Goal: Task Accomplishment & Management: Use online tool/utility

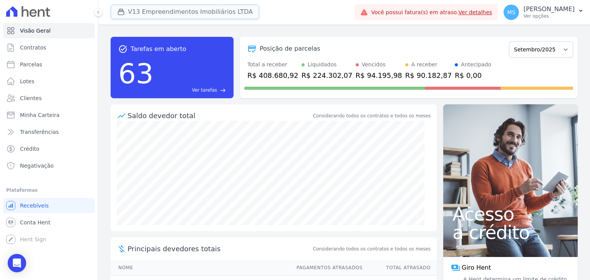
click at [133, 11] on button "V13 Empreendimentos Imobiliários LTDA" at bounding box center [185, 12] width 149 height 15
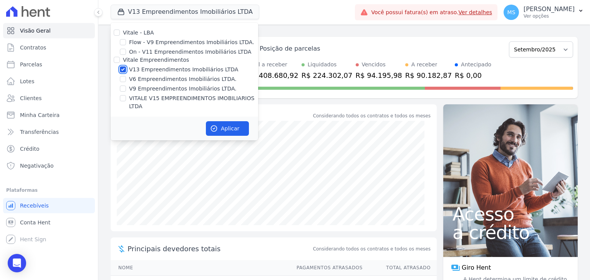
click at [121, 67] on input "V13 Empreendimentos Imobiliários LTDA" at bounding box center [123, 69] width 6 height 6
checkbox input "false"
click at [125, 96] on input "VITALE V15 EMPREENDIMENTOS IMOBILIARIOS LTDA" at bounding box center [123, 98] width 6 height 6
checkbox input "true"
click at [228, 121] on button "Aplicar" at bounding box center [227, 128] width 43 height 15
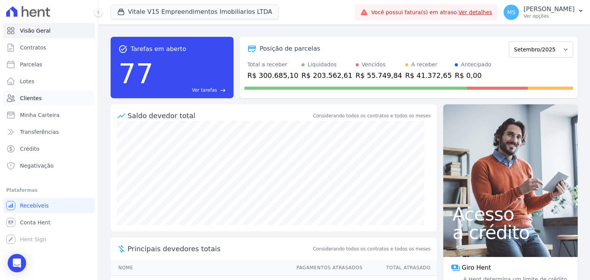
click at [36, 96] on span "Clientes" at bounding box center [31, 99] width 22 height 8
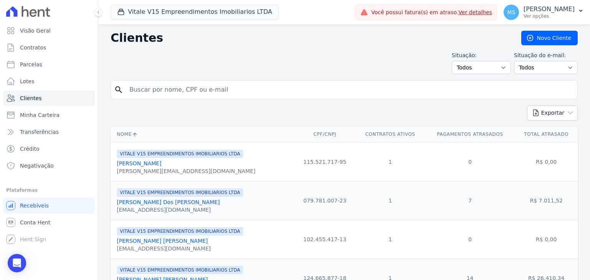
click at [144, 91] on input "search" at bounding box center [349, 89] width 449 height 15
type input "[PERSON_NAME]"
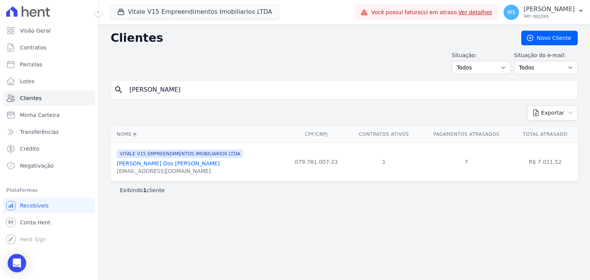
click at [157, 169] on div "[EMAIL_ADDRESS][DOMAIN_NAME]" at bounding box center [180, 171] width 126 height 8
click at [159, 164] on link "[PERSON_NAME] Dos [PERSON_NAME]" at bounding box center [168, 164] width 103 height 6
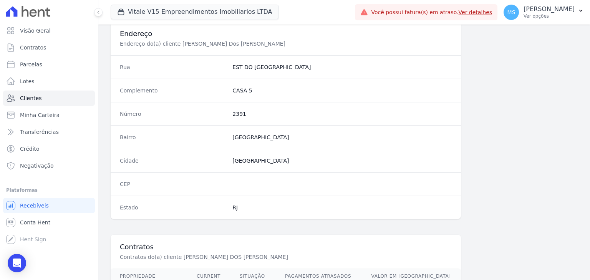
scroll to position [423, 0]
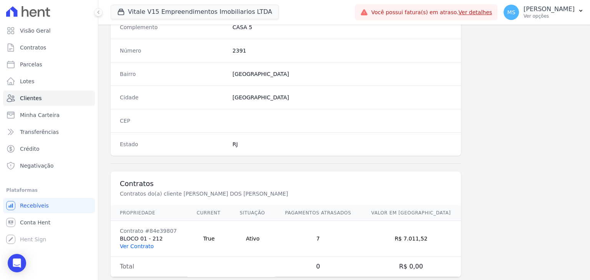
click at [136, 244] on link "Ver Contrato" at bounding box center [137, 247] width 34 height 6
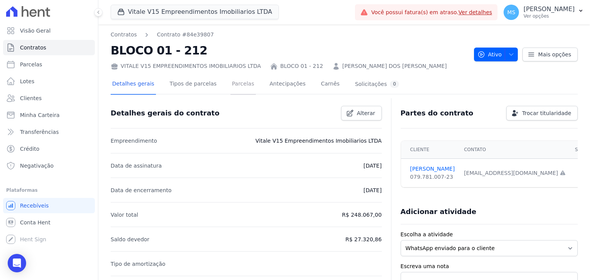
click at [238, 90] on link "Parcelas" at bounding box center [242, 85] width 25 height 20
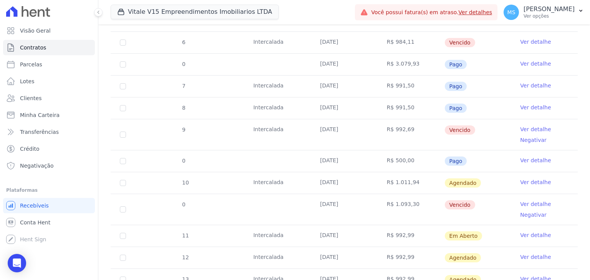
scroll to position [346, 0]
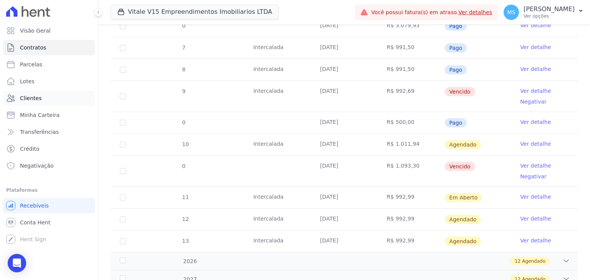
click at [34, 97] on span "Clientes" at bounding box center [31, 99] width 22 height 8
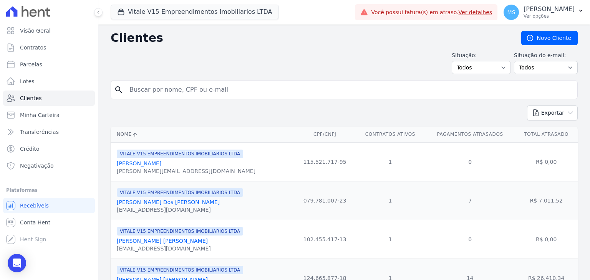
click at [172, 92] on input "search" at bounding box center [349, 89] width 449 height 15
type input "[PERSON_NAME]"
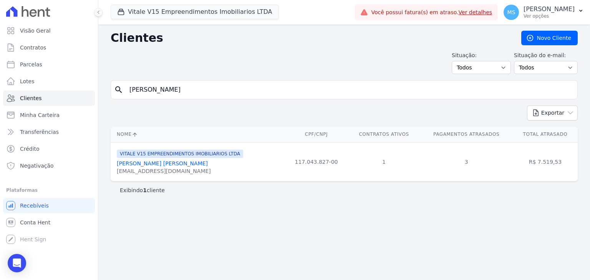
click at [160, 164] on link "[PERSON_NAME] [PERSON_NAME]" at bounding box center [162, 164] width 91 height 6
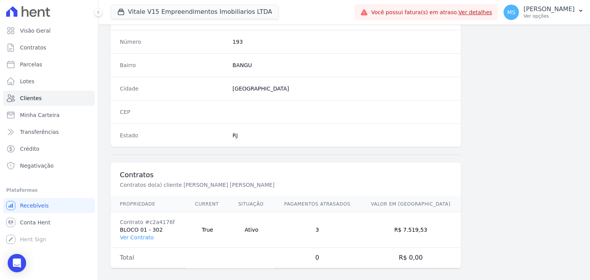
scroll to position [436, 0]
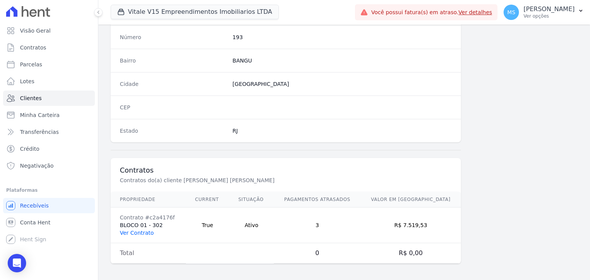
click at [140, 230] on link "Ver Contrato" at bounding box center [137, 233] width 34 height 6
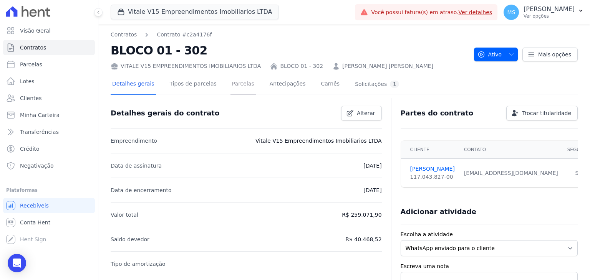
click at [230, 83] on link "Parcelas" at bounding box center [242, 85] width 25 height 20
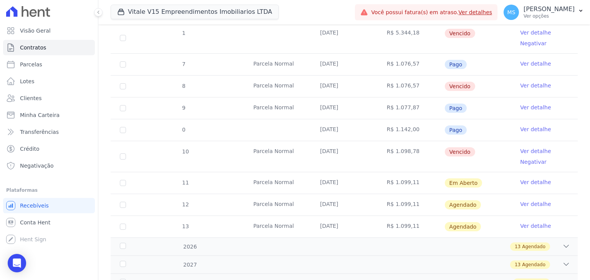
scroll to position [343, 0]
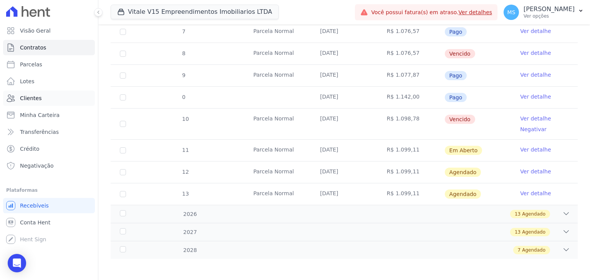
click at [33, 103] on link "Clientes" at bounding box center [49, 98] width 92 height 15
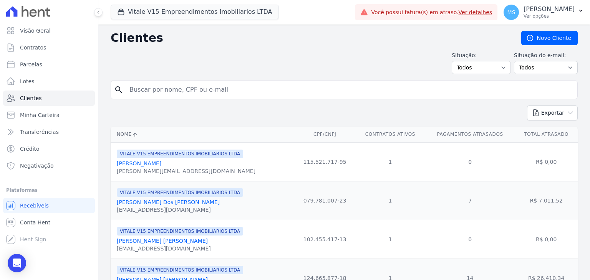
click at [190, 93] on input "search" at bounding box center [349, 89] width 449 height 15
type input "GABRIELLY"
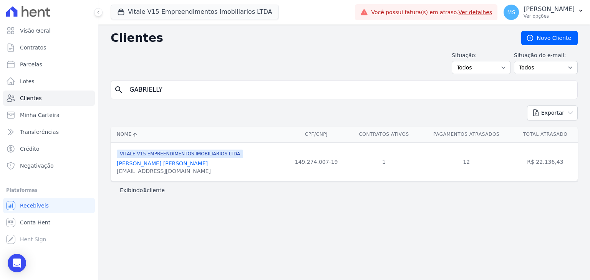
click at [177, 165] on link "[PERSON_NAME] [PERSON_NAME]" at bounding box center [162, 164] width 91 height 6
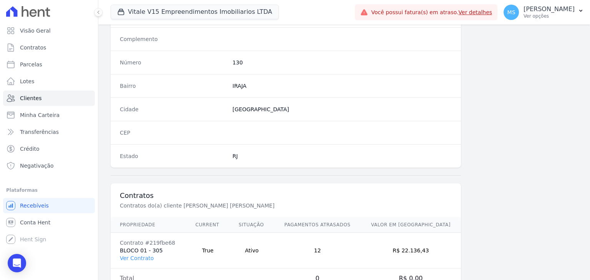
scroll to position [436, 0]
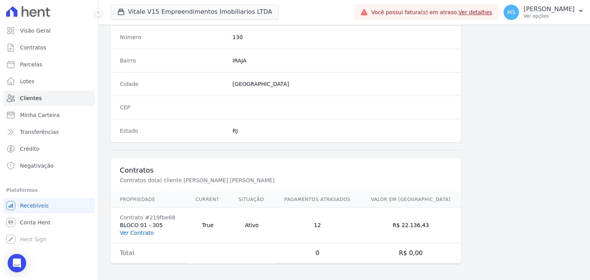
click at [145, 231] on link "Ver Contrato" at bounding box center [137, 233] width 34 height 6
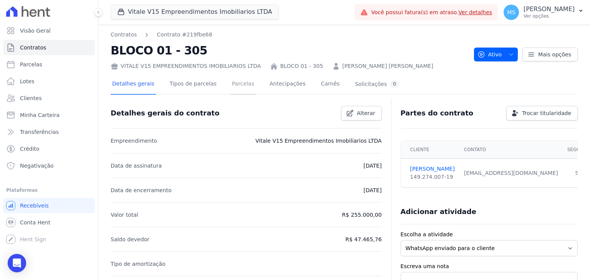
click at [237, 86] on link "Parcelas" at bounding box center [242, 85] width 25 height 20
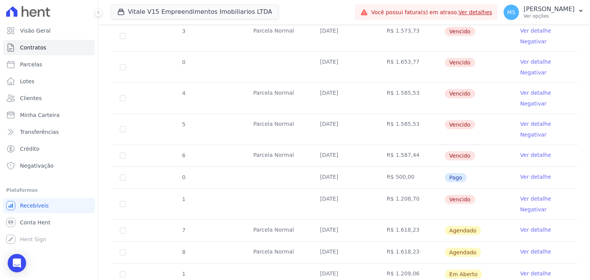
scroll to position [461, 0]
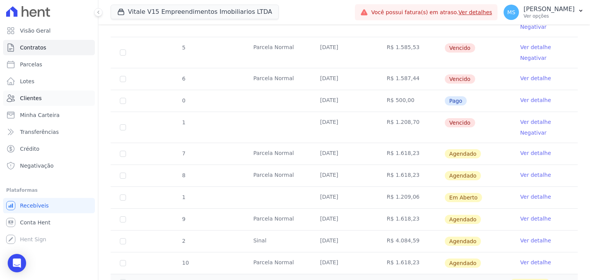
click at [39, 93] on link "Clientes" at bounding box center [49, 98] width 92 height 15
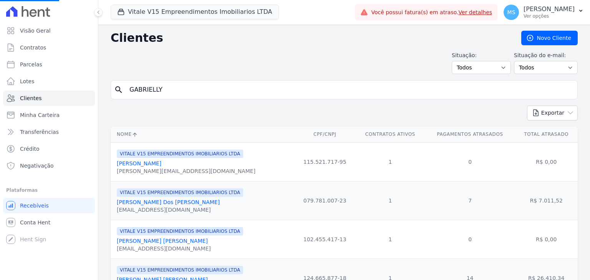
click at [166, 92] on input "GABRIELLY" at bounding box center [349, 89] width 449 height 15
click at [166, 92] on input "search" at bounding box center [349, 89] width 449 height 15
type input "RAFAELLE"
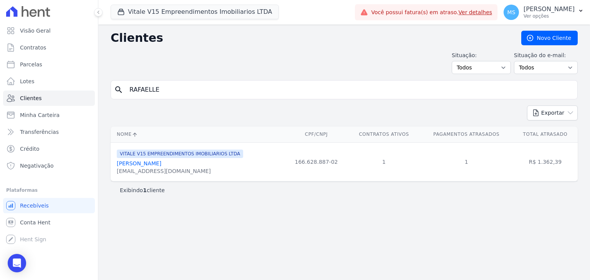
click at [153, 165] on link "[PERSON_NAME]" at bounding box center [139, 164] width 45 height 6
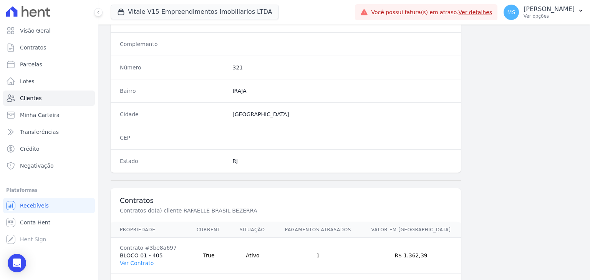
scroll to position [436, 0]
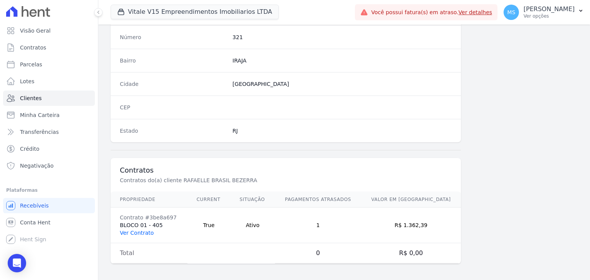
click at [124, 230] on link "Ver Contrato" at bounding box center [137, 233] width 34 height 6
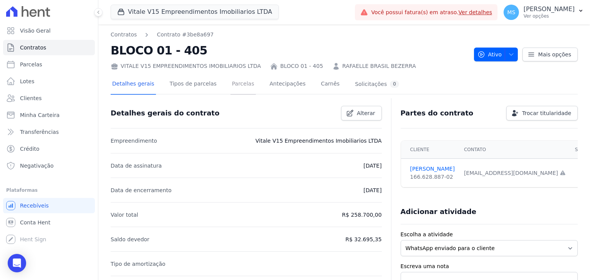
click at [230, 88] on link "Parcelas" at bounding box center [242, 85] width 25 height 20
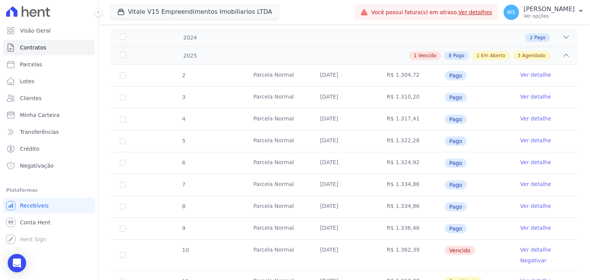
scroll to position [192, 0]
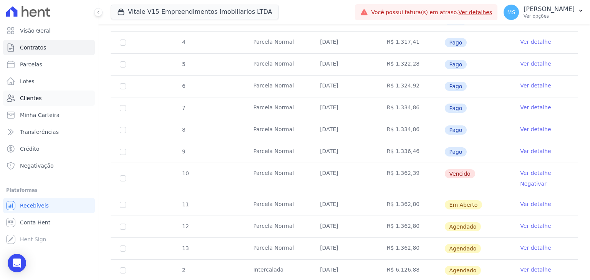
click at [28, 95] on span "Clientes" at bounding box center [31, 99] width 22 height 8
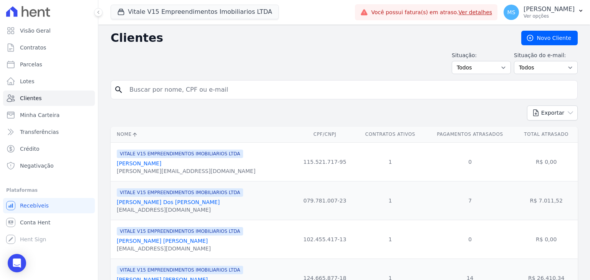
click at [163, 84] on input "search" at bounding box center [349, 89] width 449 height 15
type input "[PERSON_NAME]"
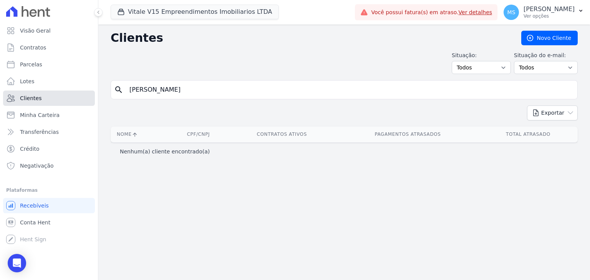
click at [42, 96] on link "Clientes" at bounding box center [49, 98] width 92 height 15
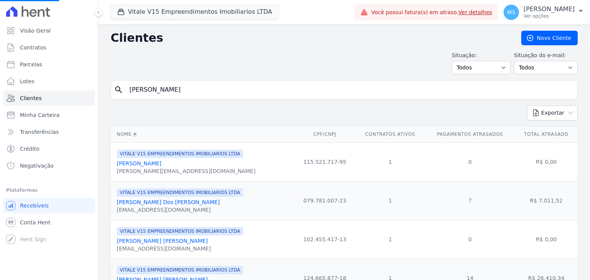
click at [176, 96] on input "[PERSON_NAME]" at bounding box center [349, 89] width 449 height 15
click at [176, 96] on input "search" at bounding box center [349, 89] width 449 height 15
type input "[PERSON_NAME]"
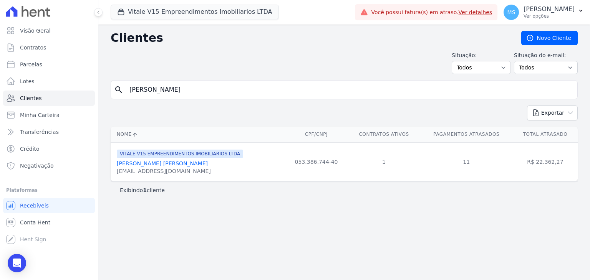
click at [181, 159] on div "[PERSON_NAME] V15 EMPREENDIMENTOS IMOBILIARIOS LTDA [PERSON_NAME] [PERSON_NAME]…" at bounding box center [180, 162] width 126 height 26
click at [174, 161] on link "[PERSON_NAME] [PERSON_NAME]" at bounding box center [162, 164] width 91 height 6
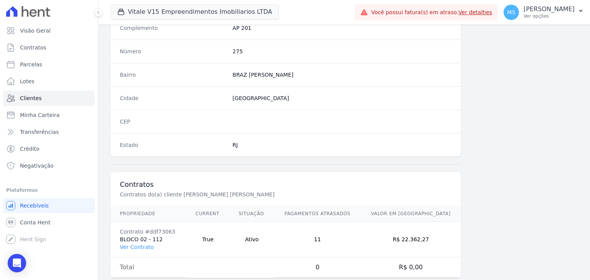
scroll to position [423, 0]
click at [137, 245] on link "Ver Contrato" at bounding box center [137, 247] width 34 height 6
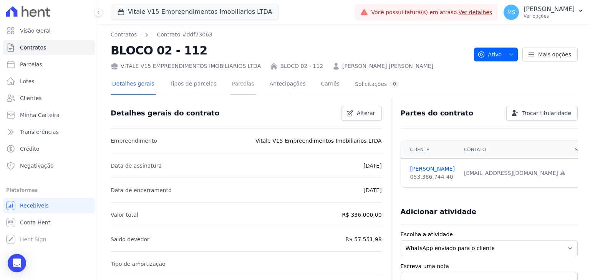
click at [230, 85] on link "Parcelas" at bounding box center [242, 85] width 25 height 20
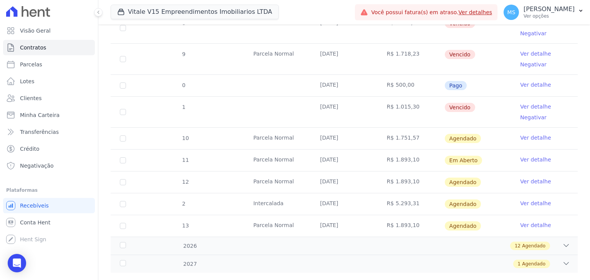
scroll to position [471, 0]
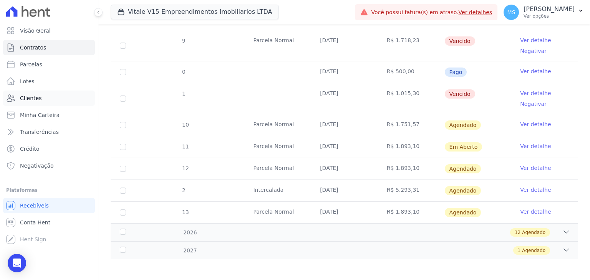
click at [22, 96] on span "Clientes" at bounding box center [31, 99] width 22 height 8
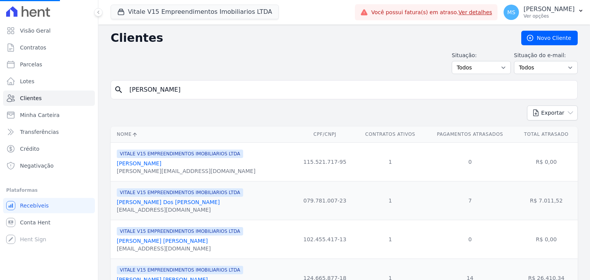
click at [184, 89] on input "[PERSON_NAME]" at bounding box center [349, 89] width 449 height 15
click at [184, 89] on input "search" at bounding box center [349, 89] width 449 height 15
type input "euder"
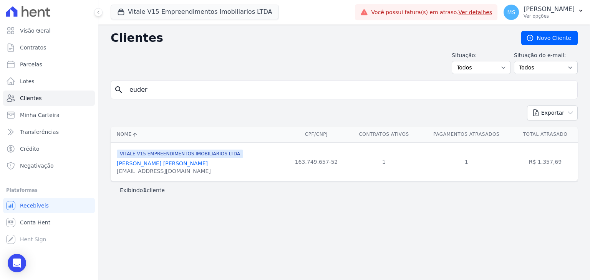
click at [169, 163] on link "[PERSON_NAME] [PERSON_NAME]" at bounding box center [162, 164] width 91 height 6
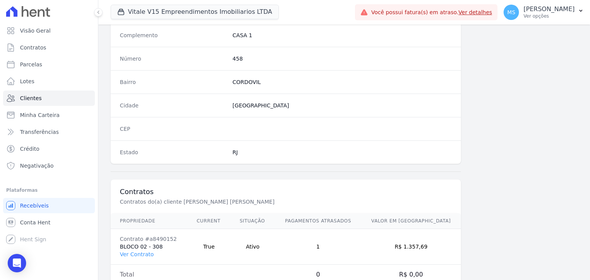
scroll to position [436, 0]
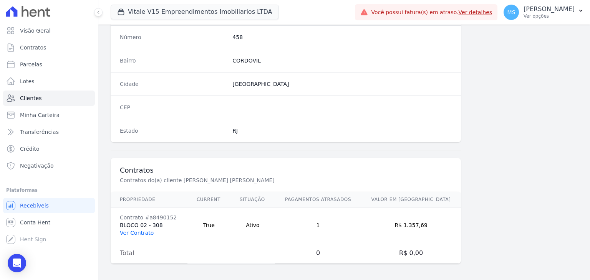
click at [141, 233] on link "Ver Contrato" at bounding box center [137, 233] width 34 height 6
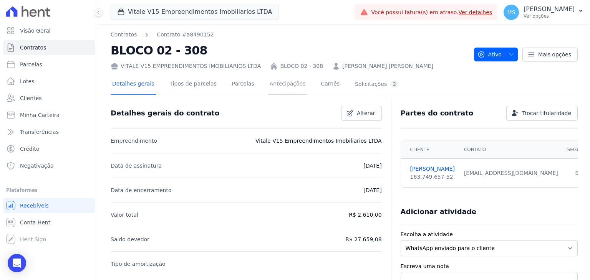
click at [269, 78] on link "Antecipações" at bounding box center [287, 85] width 39 height 20
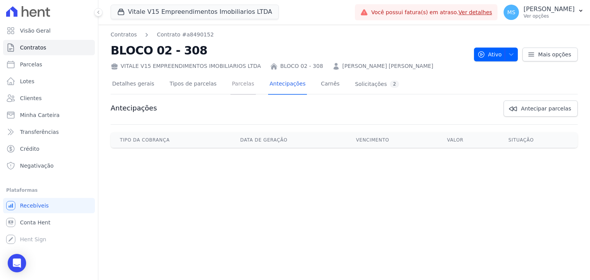
click at [232, 91] on link "Parcelas" at bounding box center [242, 85] width 25 height 20
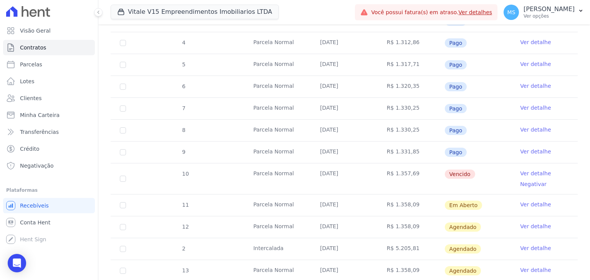
scroll to position [230, 0]
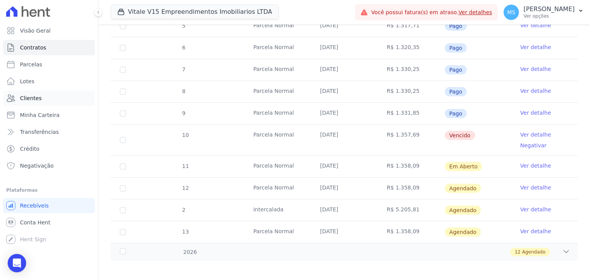
click at [21, 103] on link "Clientes" at bounding box center [49, 98] width 92 height 15
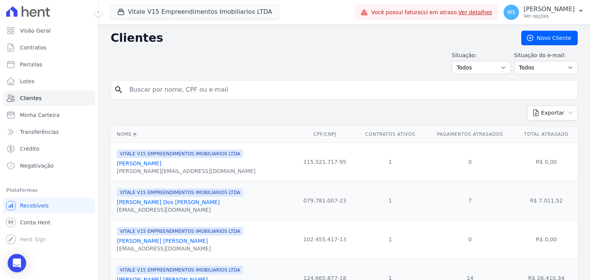
click at [182, 94] on input "search" at bounding box center [349, 89] width 449 height 15
type input "[PERSON_NAME]"
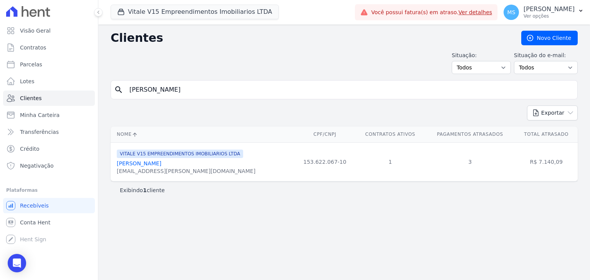
click at [141, 166] on link "[PERSON_NAME]" at bounding box center [139, 164] width 45 height 6
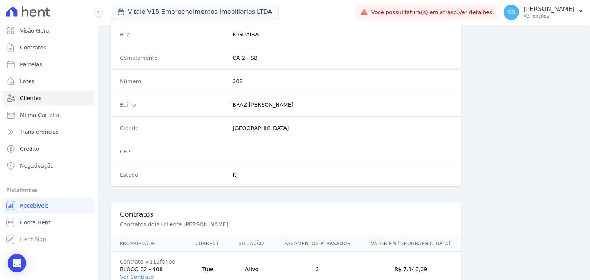
scroll to position [436, 0]
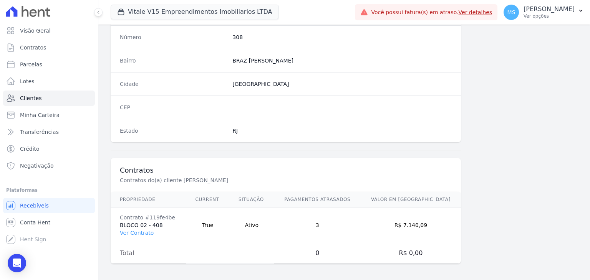
click at [134, 226] on td "Contrato #119fe4be BLOCO 02 - 408 Ver Contrato" at bounding box center [148, 226] width 75 height 36
click at [140, 230] on link "Ver Contrato" at bounding box center [137, 233] width 34 height 6
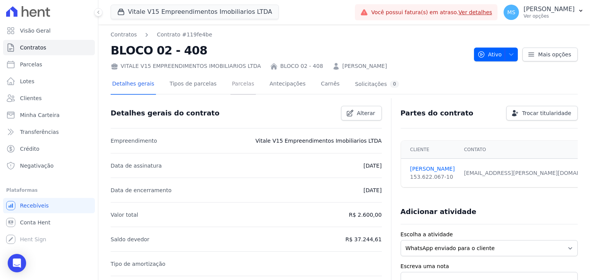
click at [234, 85] on link "Parcelas" at bounding box center [242, 85] width 25 height 20
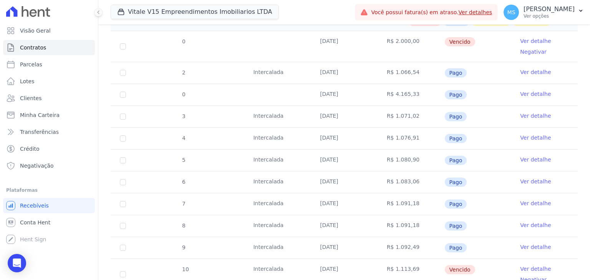
scroll to position [230, 0]
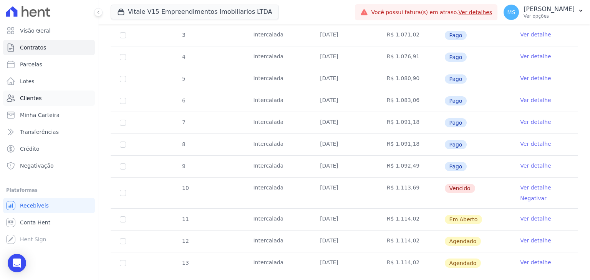
click at [23, 101] on span "Clientes" at bounding box center [31, 99] width 22 height 8
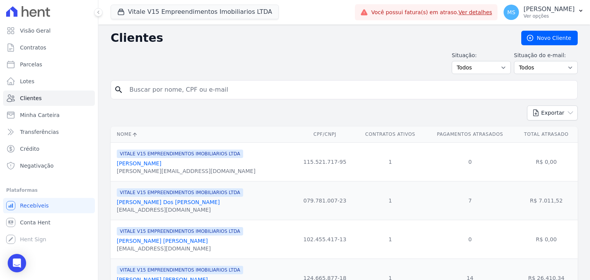
click at [194, 91] on input "search" at bounding box center [349, 89] width 449 height 15
type input "[PERSON_NAME]"
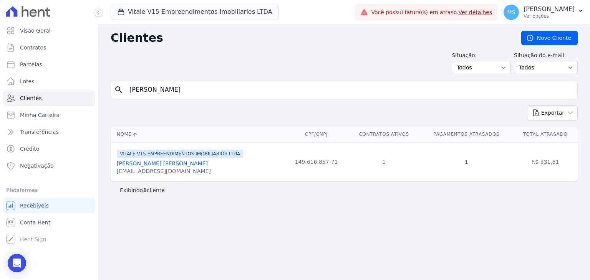
click at [169, 166] on link "[PERSON_NAME] [PERSON_NAME]" at bounding box center [162, 164] width 91 height 6
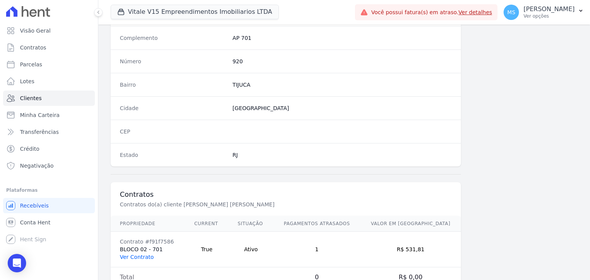
scroll to position [436, 0]
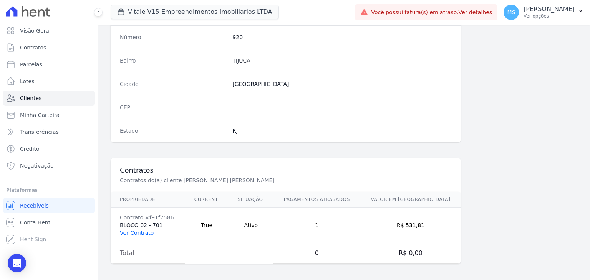
click at [146, 231] on link "Ver Contrato" at bounding box center [137, 233] width 34 height 6
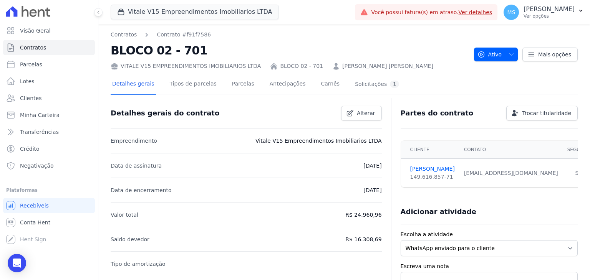
click at [247, 93] on div "Detalhes gerais Tipos de parcelas [GEOGRAPHIC_DATA] Antecipações [PERSON_NAME] …" at bounding box center [256, 85] width 290 height 20
click at [240, 90] on link "Parcelas" at bounding box center [242, 85] width 25 height 20
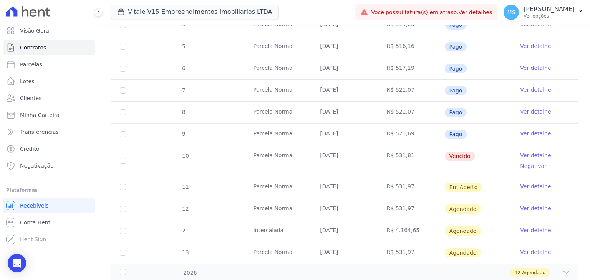
scroll to position [233, 0]
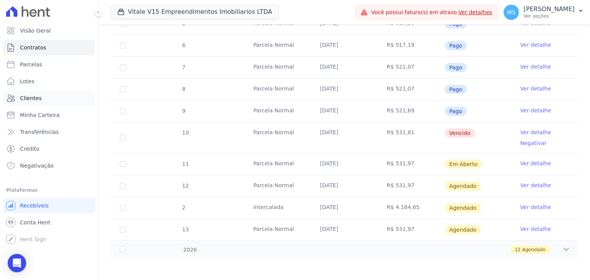
click at [19, 99] on link "Clientes" at bounding box center [49, 98] width 92 height 15
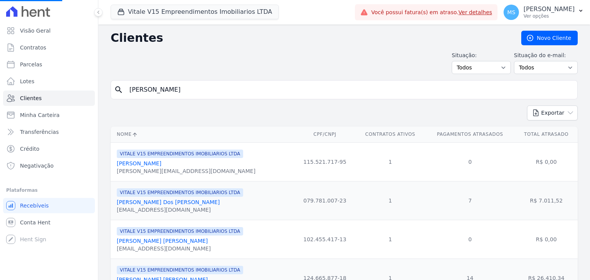
click at [161, 84] on input "[PERSON_NAME]" at bounding box center [349, 89] width 449 height 15
click at [162, 85] on input "search" at bounding box center [349, 89] width 449 height 15
type input "[PERSON_NAME]"
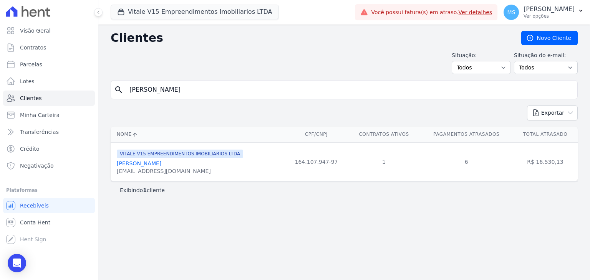
click at [161, 162] on link "[PERSON_NAME]" at bounding box center [139, 164] width 45 height 6
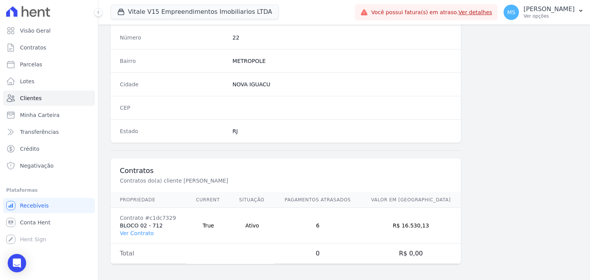
scroll to position [436, 0]
click at [133, 237] on td "Contrato #c1dc7329 BLOCO 02 - 712 Ver Contrato" at bounding box center [149, 226] width 76 height 36
click at [135, 231] on link "Ver Contrato" at bounding box center [137, 233] width 34 height 6
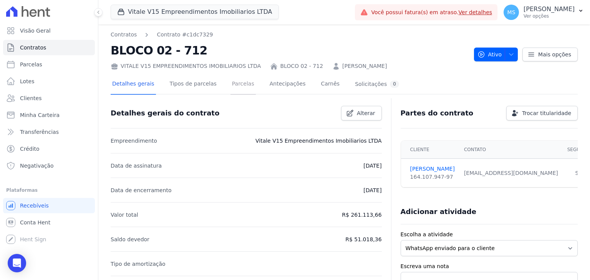
click at [232, 83] on link "Parcelas" at bounding box center [242, 85] width 25 height 20
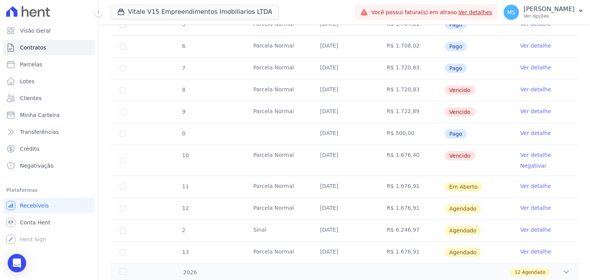
scroll to position [307, 0]
click at [33, 104] on link "Clientes" at bounding box center [49, 98] width 92 height 15
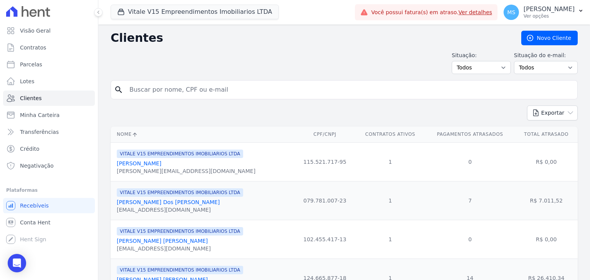
click at [160, 86] on input "search" at bounding box center [349, 89] width 449 height 15
type input "[PERSON_NAME]"
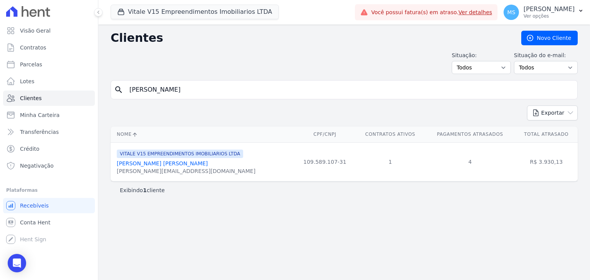
click at [181, 161] on link "[PERSON_NAME] [PERSON_NAME]" at bounding box center [162, 164] width 91 height 6
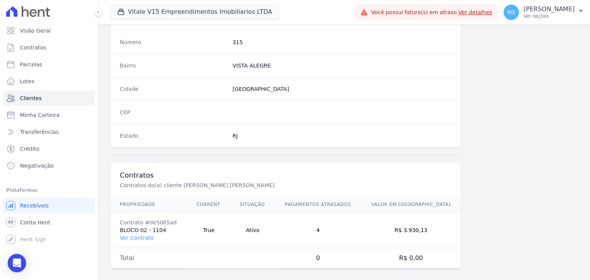
scroll to position [436, 0]
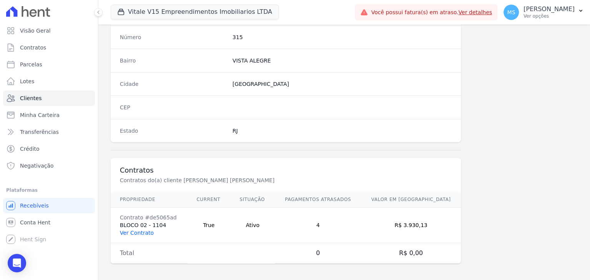
click at [151, 232] on td "Contrato #de5065ad BLOCO 02 - 1104 Ver Contrato" at bounding box center [149, 226] width 77 height 36
click at [143, 231] on link "Ver Contrato" at bounding box center [137, 233] width 34 height 6
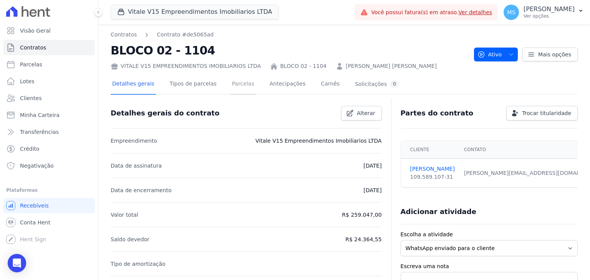
click at [234, 91] on link "Parcelas" at bounding box center [242, 85] width 25 height 20
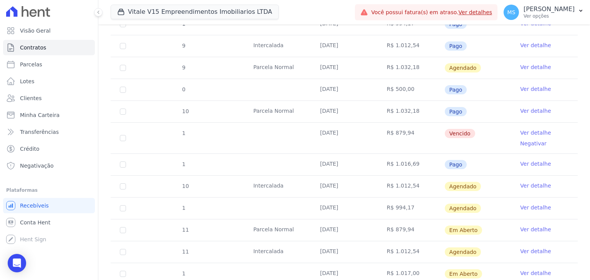
scroll to position [730, 0]
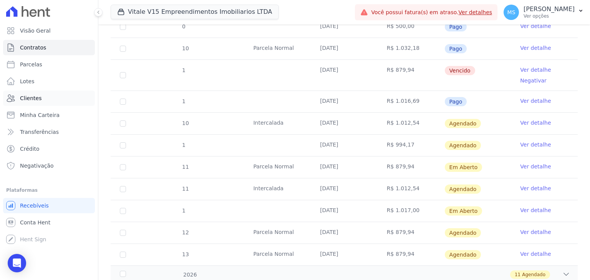
click at [35, 102] on span "Clientes" at bounding box center [31, 99] width 22 height 8
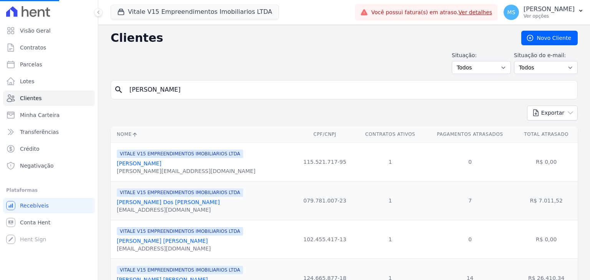
click at [213, 89] on input "[PERSON_NAME]" at bounding box center [349, 89] width 449 height 15
click at [213, 89] on input "search" at bounding box center [349, 89] width 449 height 15
type input "FELIPI"
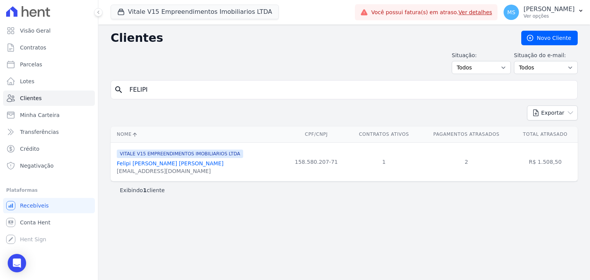
click at [171, 163] on link "Felipi [PERSON_NAME] [PERSON_NAME]" at bounding box center [170, 164] width 107 height 6
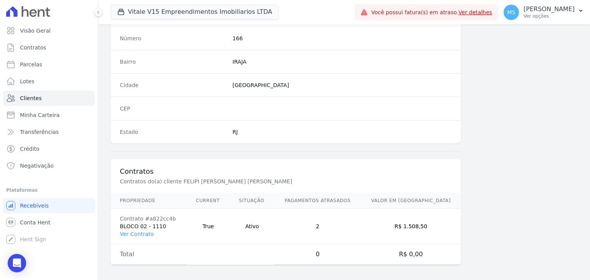
scroll to position [436, 0]
click at [138, 234] on link "Ver Contrato" at bounding box center [137, 233] width 34 height 6
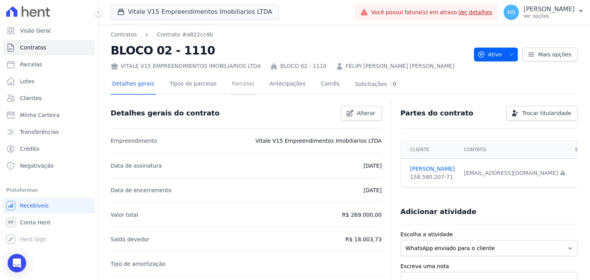
click at [235, 88] on link "Parcelas" at bounding box center [242, 85] width 25 height 20
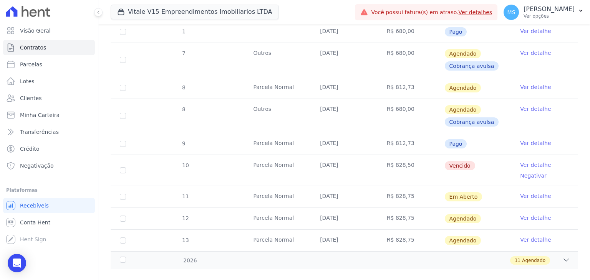
scroll to position [565, 0]
